Goal: Task Accomplishment & Management: Complete application form

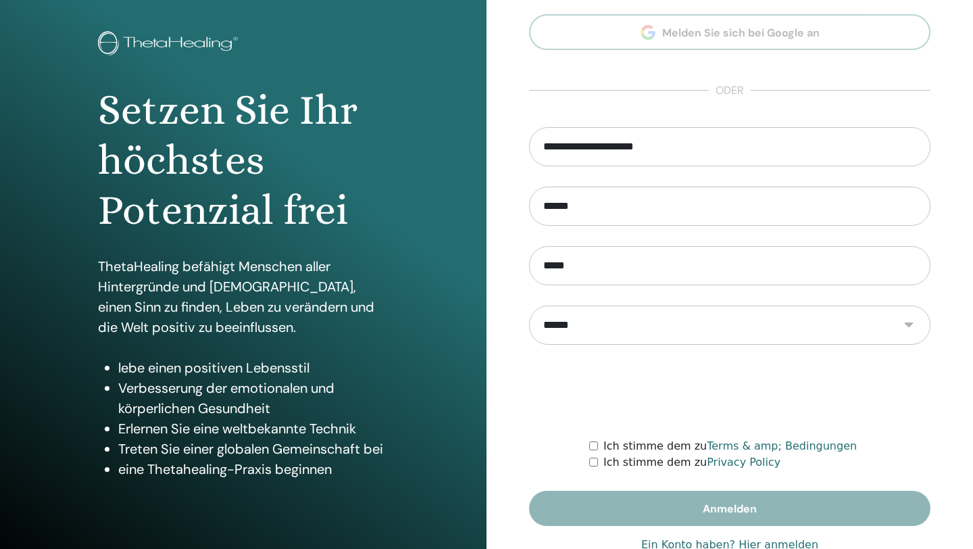
scroll to position [100, 0]
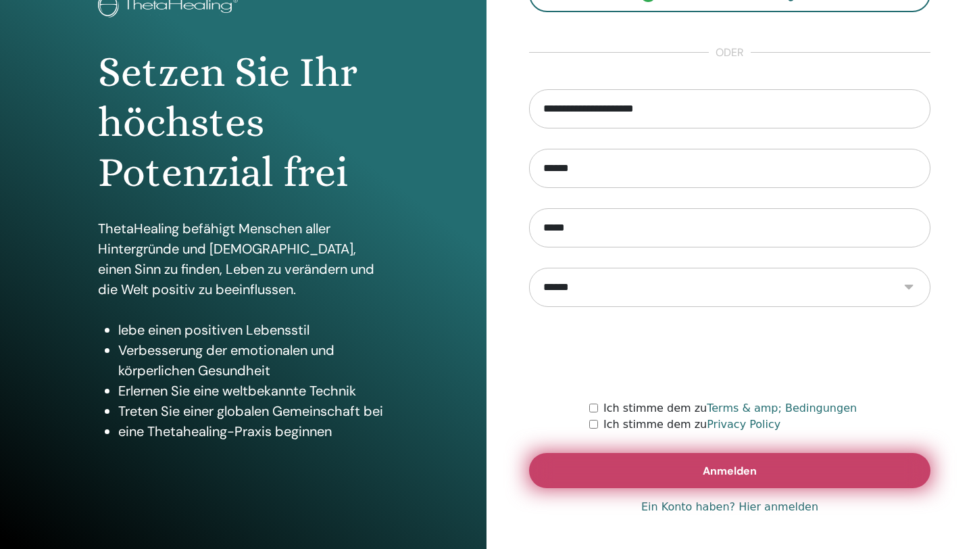
click at [759, 472] on button "Anmelden" at bounding box center [729, 470] width 401 height 35
click at [733, 468] on span "Anmelden" at bounding box center [730, 471] width 54 height 14
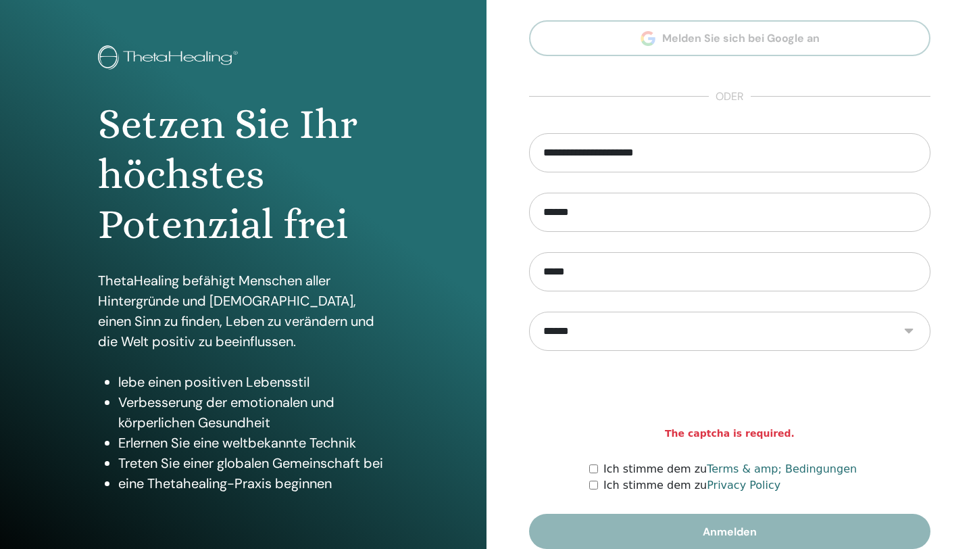
scroll to position [100, 0]
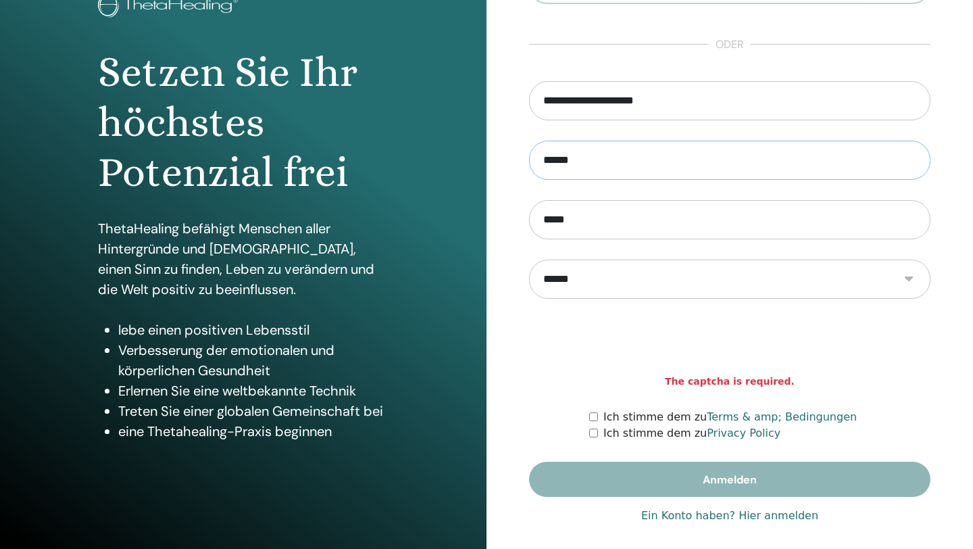
click at [553, 155] on input "******" at bounding box center [729, 160] width 401 height 39
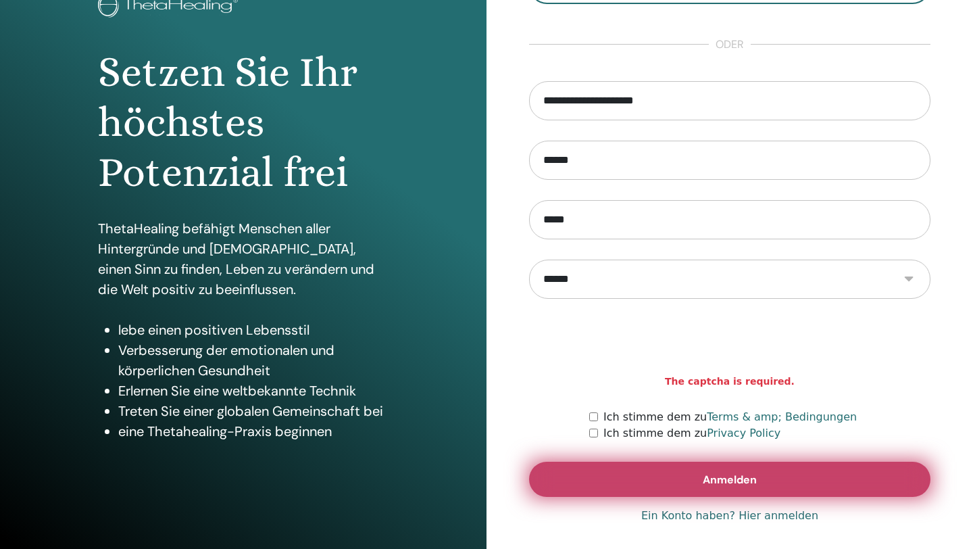
click at [764, 480] on button "Anmelden" at bounding box center [729, 479] width 401 height 35
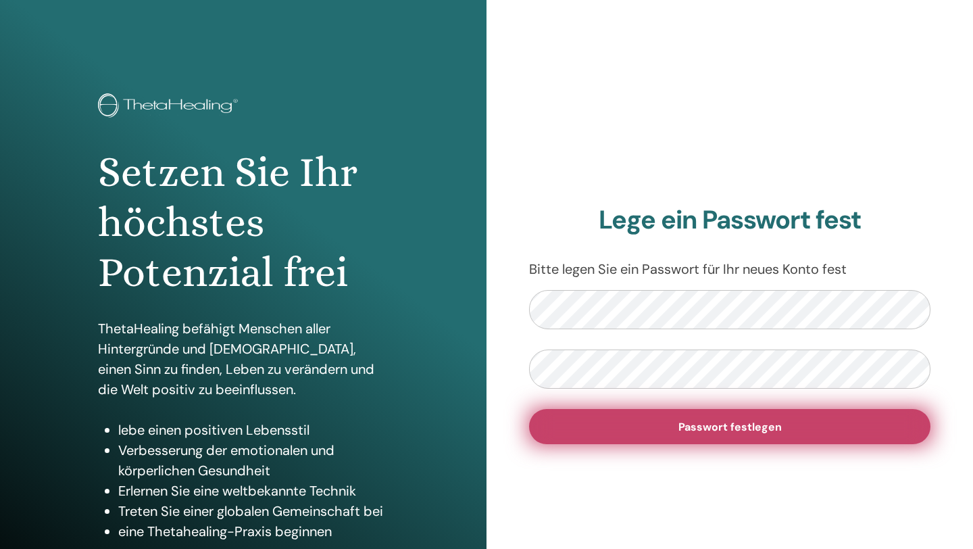
click at [751, 429] on span "Passwort festlegen" at bounding box center [729, 427] width 103 height 14
